Goal: Find contact information

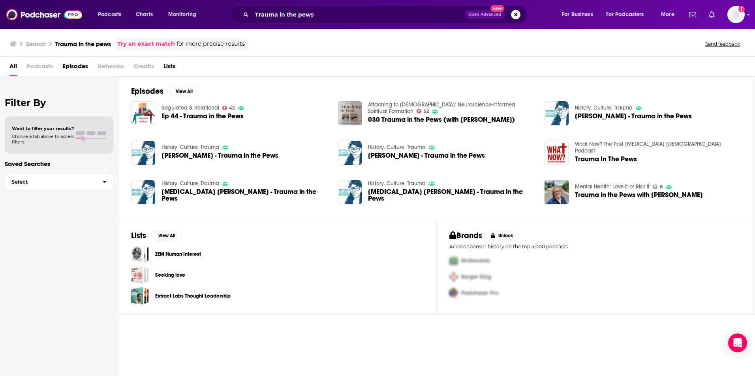
click at [250, 13] on div "Trauma in the pews Open Advanced New" at bounding box center [378, 15] width 297 height 18
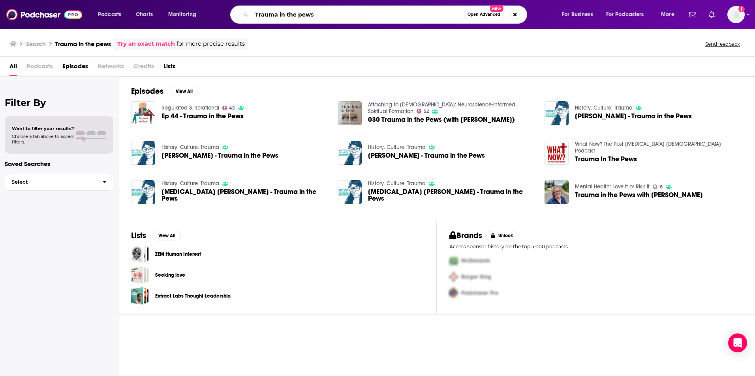
click at [260, 13] on input "Trauma in the pews" at bounding box center [358, 14] width 212 height 13
type input "[DEMOGRAPHIC_DATA] talk"
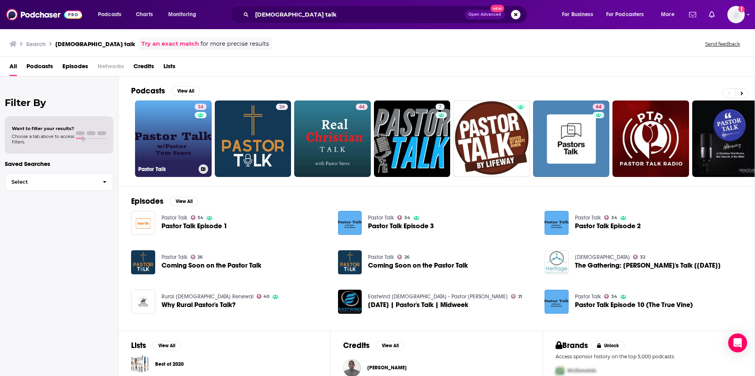
click at [177, 138] on link "34 Pastor Talk" at bounding box center [173, 139] width 77 height 77
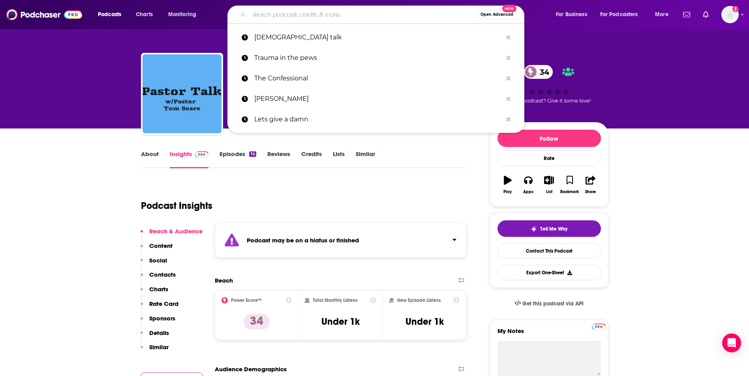
click at [257, 13] on input "Search podcasts, credits, & more..." at bounding box center [363, 14] width 228 height 13
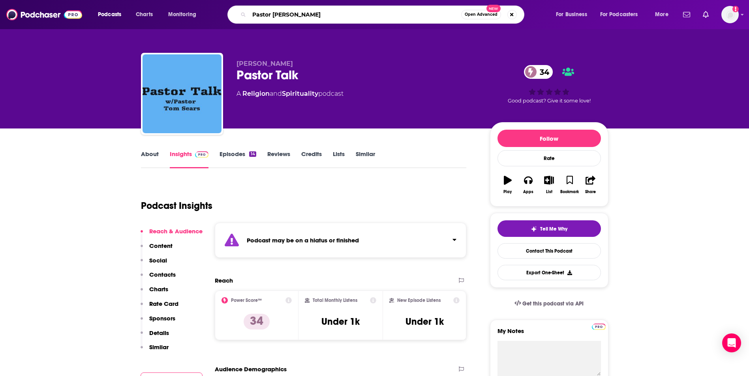
type input "Pastor Talk"
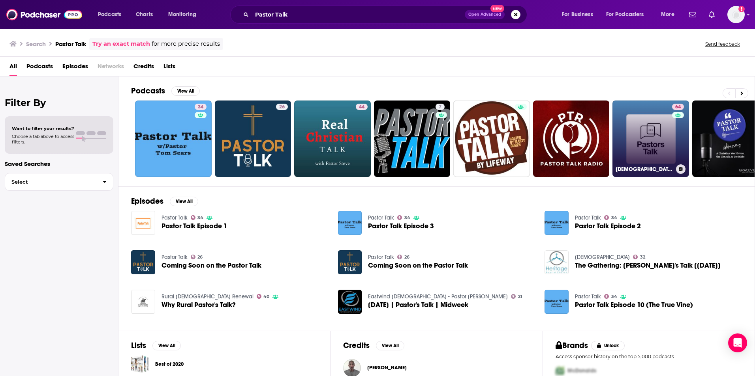
click at [658, 127] on link "64 [DEMOGRAPHIC_DATA] Talk - A podcast by 9Marks" at bounding box center [650, 139] width 77 height 77
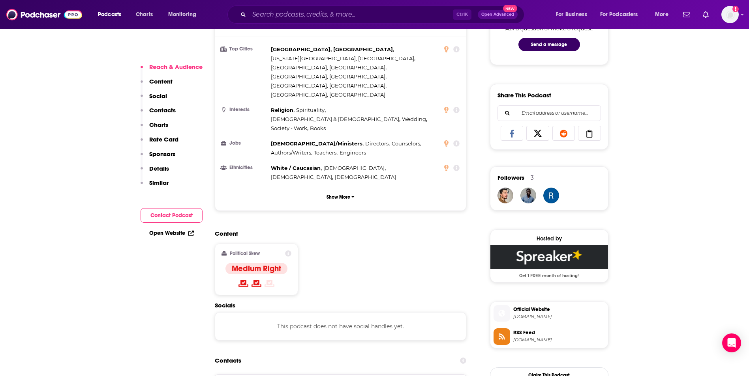
scroll to position [442, 0]
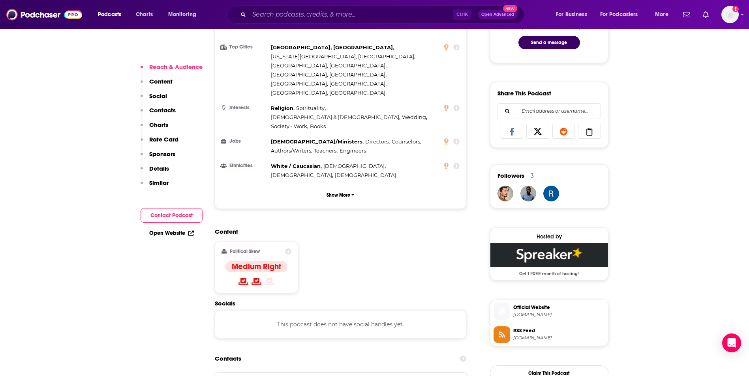
copy div "[PERSON_NAME][EMAIL_ADDRESS][DOMAIN_NAME] [PERSON_NAME][EMAIL_ADDRESS][DOMAIN_N…"
click at [264, 15] on input "Search podcasts, credits, & more..." at bounding box center [351, 14] width 204 height 13
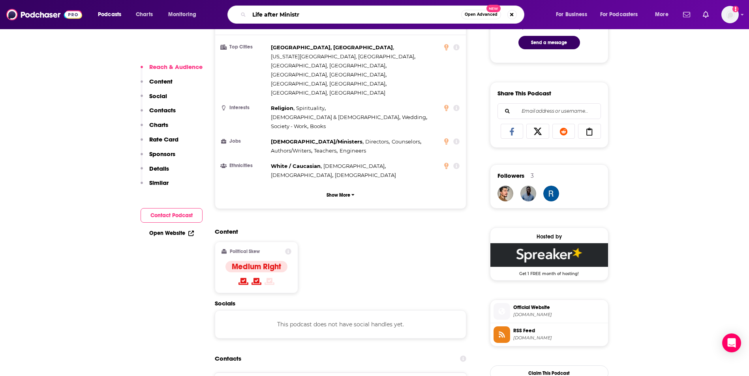
type input "Life after Ministry"
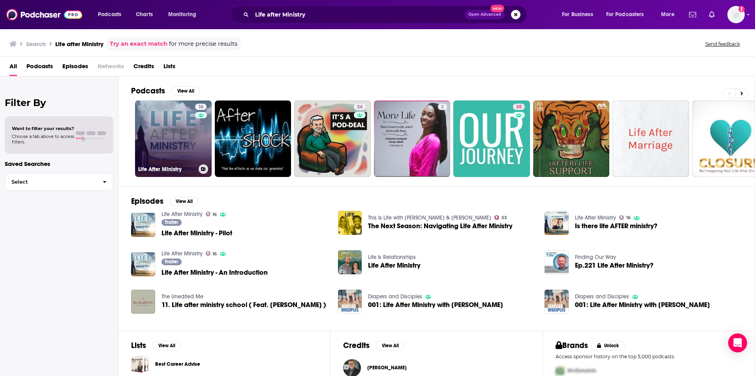
click at [172, 140] on link "16 Life After Ministry" at bounding box center [173, 139] width 77 height 77
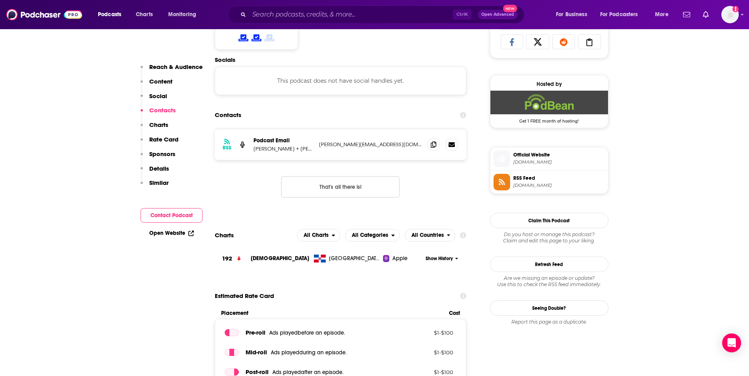
scroll to position [537, 0]
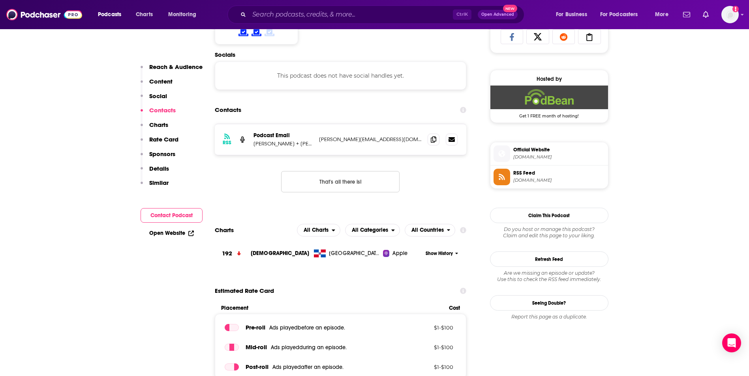
click at [391, 137] on p "[PERSON_NAME][EMAIL_ADDRESS][DOMAIN_NAME]" at bounding box center [370, 139] width 103 height 7
copy div "[PERSON_NAME][EMAIL_ADDRESS][DOMAIN_NAME] [PERSON_NAME][EMAIL_ADDRESS][DOMAIN_N…"
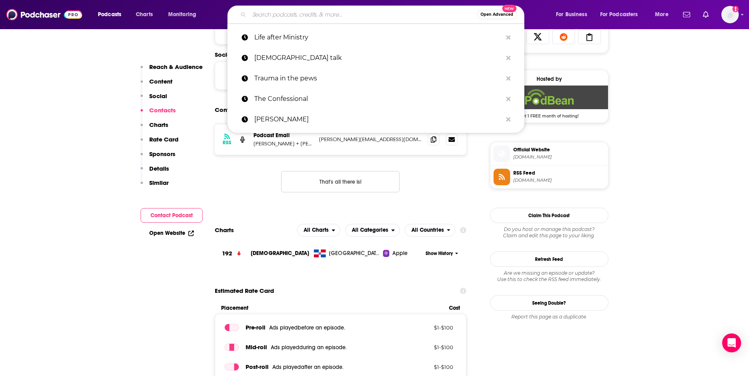
click at [286, 13] on input "Search podcasts, credits, & more..." at bounding box center [363, 14] width 228 height 13
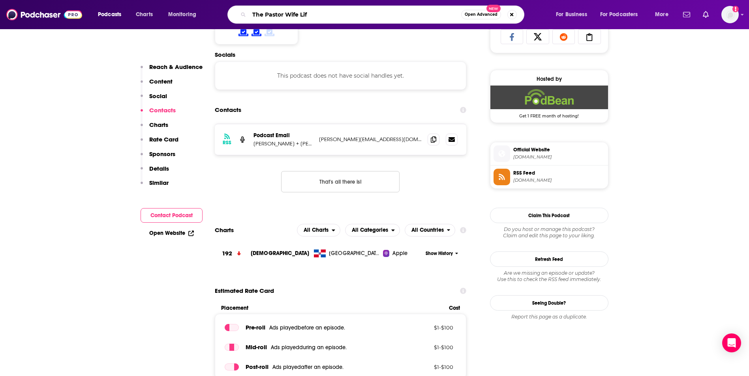
type input "The Pastor Wife Life"
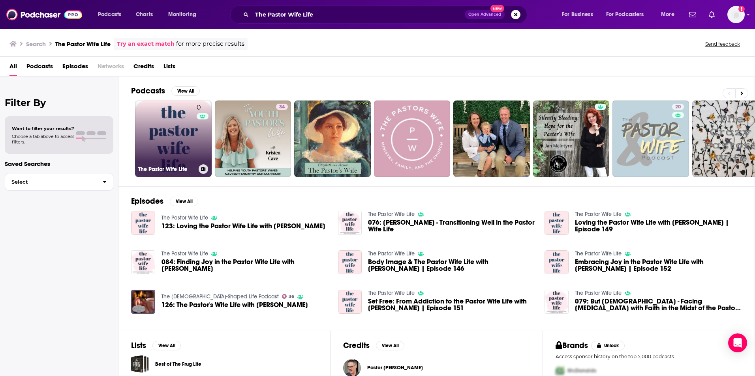
click at [171, 137] on link "0 The Pastor Wife Life" at bounding box center [173, 139] width 77 height 77
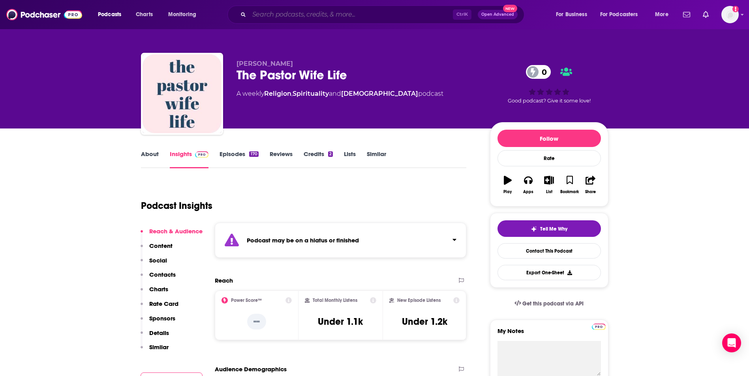
click at [268, 18] on input "Search podcasts, credits, & more..." at bounding box center [351, 14] width 204 height 13
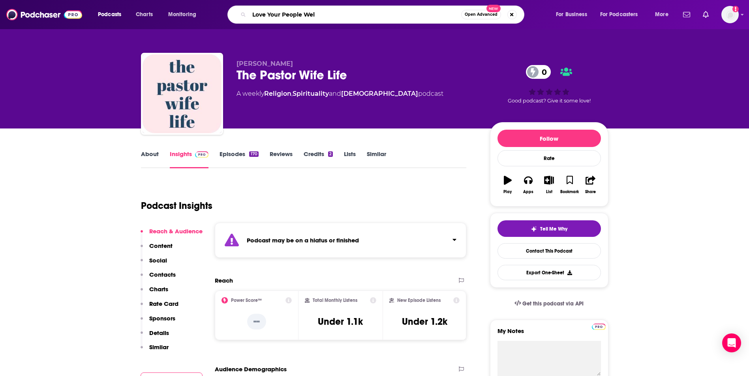
type input "Love Your People Well"
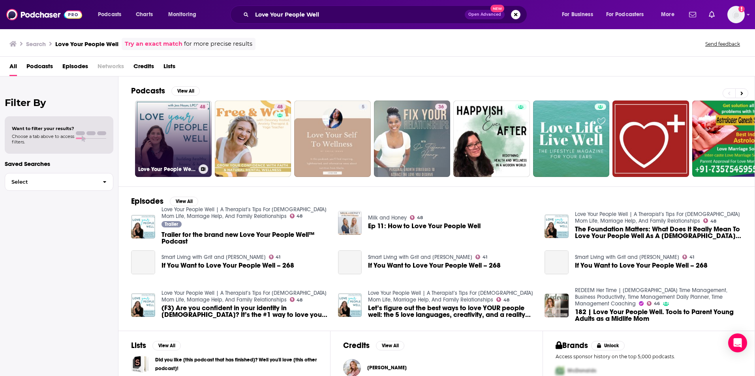
click at [170, 144] on link "48 Love Your People Well | A Therapist’s Tips For [DEMOGRAPHIC_DATA] Mom Life, …" at bounding box center [173, 139] width 77 height 77
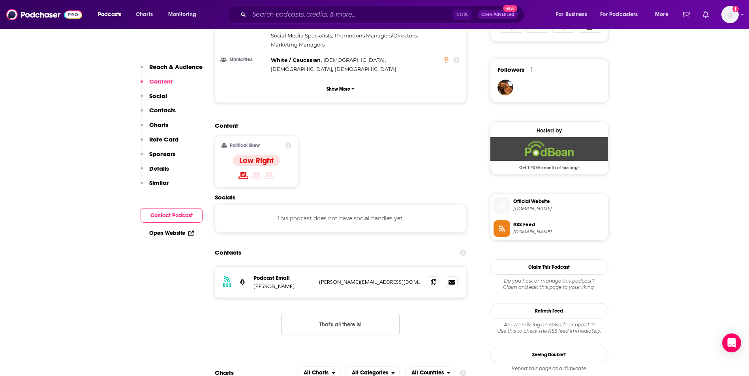
scroll to position [553, 0]
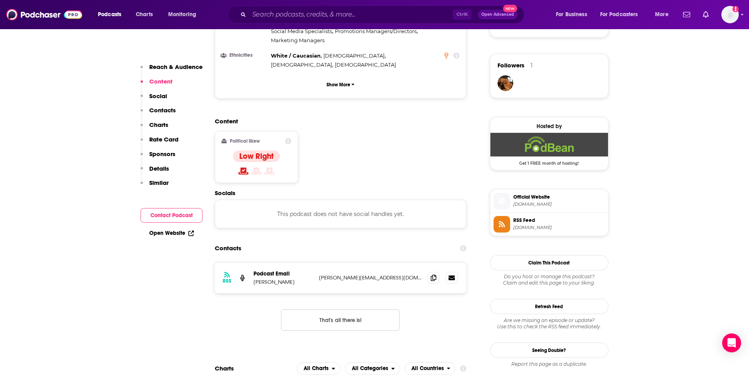
click at [401, 275] on p "[PERSON_NAME][EMAIL_ADDRESS][DOMAIN_NAME]" at bounding box center [370, 278] width 103 height 7
copy div "[PERSON_NAME][EMAIL_ADDRESS][DOMAIN_NAME] [PERSON_NAME][EMAIL_ADDRESS][DOMAIN_N…"
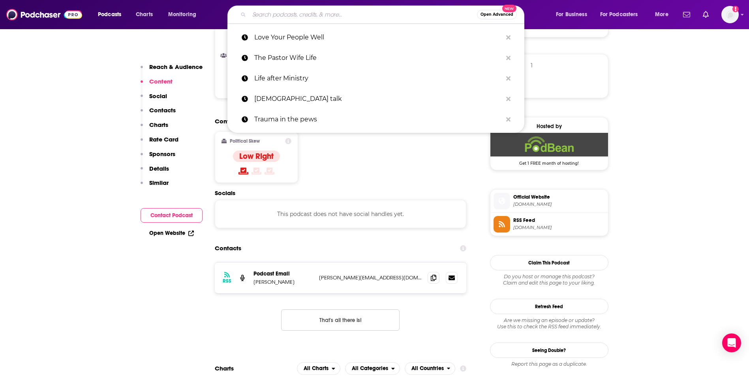
click at [287, 16] on input "Search podcasts, credits, & more..." at bounding box center [363, 14] width 228 height 13
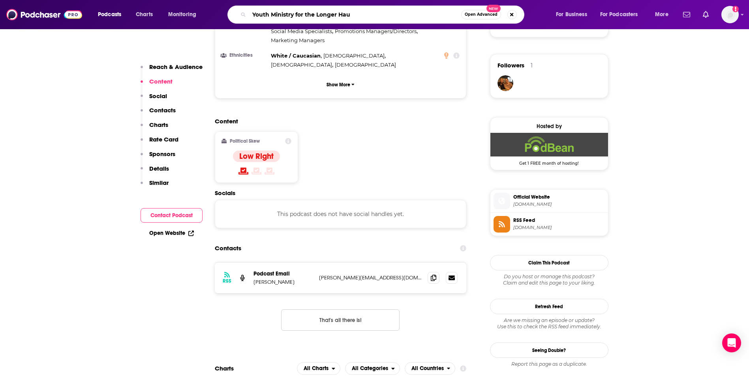
type input "Youth Ministry for the Longer Haul"
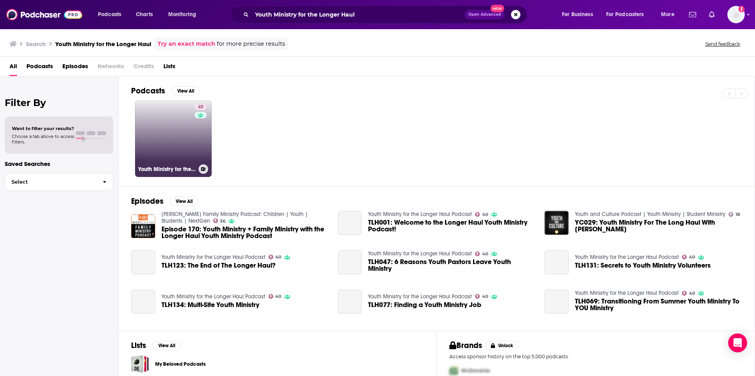
click at [184, 145] on link "40 Youth Ministry for the Longer Haul Podcast" at bounding box center [173, 139] width 77 height 77
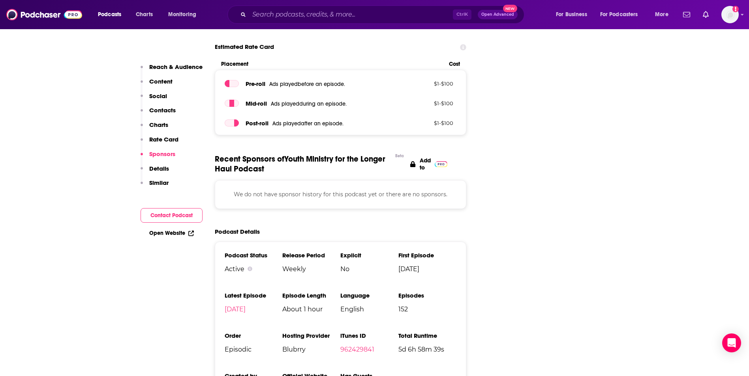
scroll to position [900, 0]
